Goal: Communication & Community: Answer question/provide support

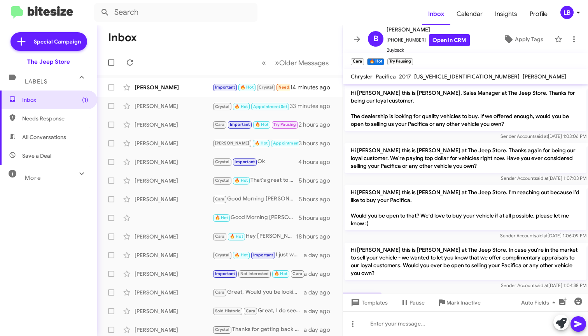
scroll to position [251, 0]
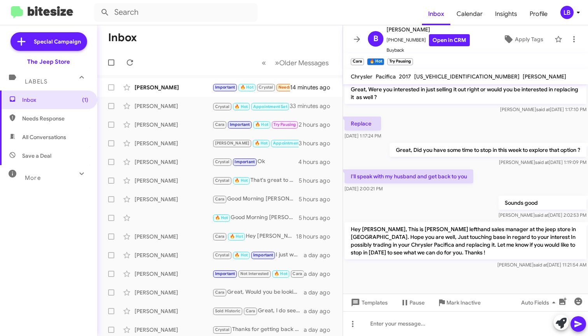
click at [178, 73] on mat-toolbar-row "« Previous » Next Older Messages" at bounding box center [219, 62] width 245 height 25
click at [183, 88] on div "[PERSON_NAME]" at bounding box center [174, 88] width 78 height 8
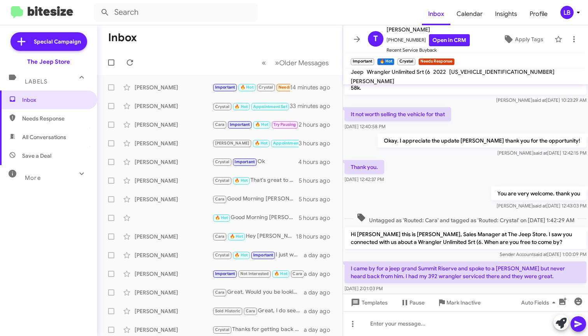
scroll to position [410, 0]
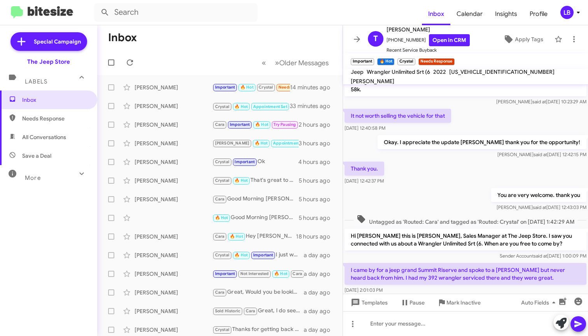
drag, startPoint x: 176, startPoint y: 60, endPoint x: 117, endPoint y: 13, distance: 76.1
click at [175, 58] on mat-toolbar-row "« Previous » Next Older Messages" at bounding box center [219, 62] width 245 height 25
drag, startPoint x: 219, startPoint y: 54, endPoint x: 186, endPoint y: 52, distance: 32.7
click at [219, 54] on mat-toolbar-row "« Previous » Next Older Messages" at bounding box center [219, 62] width 245 height 25
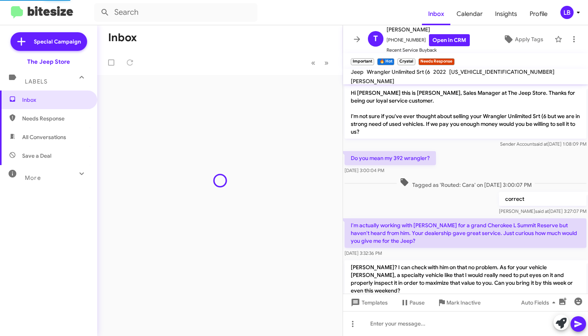
scroll to position [427, 0]
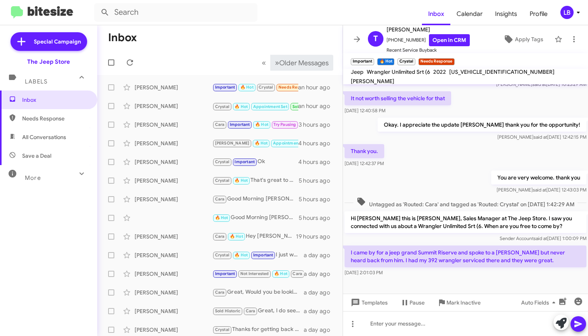
drag, startPoint x: 250, startPoint y: 41, endPoint x: 273, endPoint y: 59, distance: 29.4
click at [250, 41] on mat-toolbar-row "Inbox" at bounding box center [219, 37] width 245 height 25
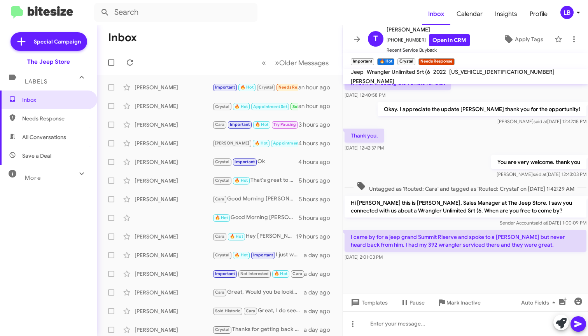
click at [449, 136] on div "Thank you. [DATE] 12:42:37 PM" at bounding box center [465, 140] width 245 height 26
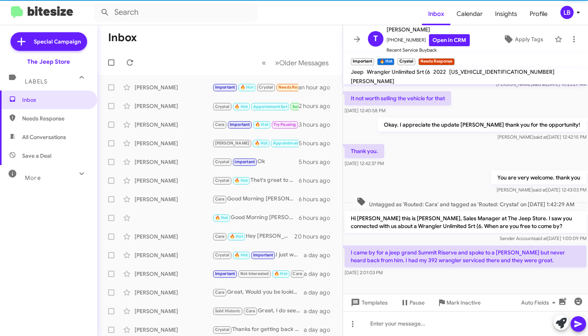
scroll to position [443, 0]
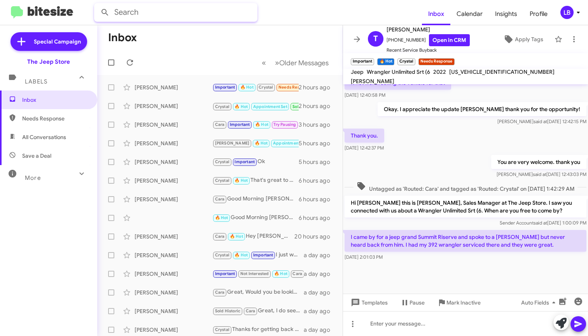
click at [263, 9] on form at bounding box center [258, 12] width 328 height 19
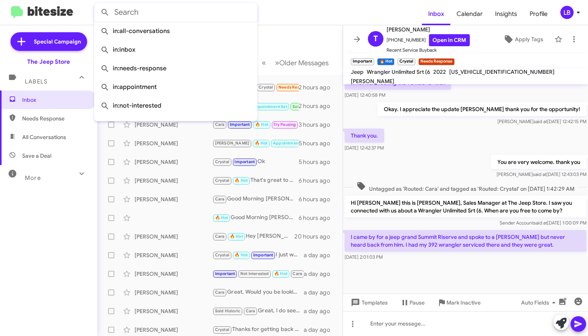
drag, startPoint x: 317, startPoint y: 23, endPoint x: 322, endPoint y: 28, distance: 6.9
click at [318, 23] on mat-toolbar "Inbox Calendar Insights Profile LB" at bounding box center [294, 12] width 588 height 25
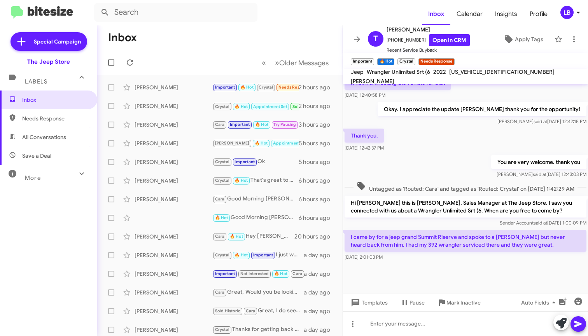
click at [431, 129] on div "Thank you. [DATE] 12:42:37 PM" at bounding box center [465, 140] width 245 height 26
drag, startPoint x: 212, startPoint y: 48, endPoint x: 332, endPoint y: 21, distance: 122.3
click at [213, 47] on mat-toolbar-row "Inbox" at bounding box center [219, 37] width 245 height 25
click at [158, 51] on mat-toolbar-row "« Previous » Next Older Messages" at bounding box center [219, 62] width 245 height 25
